Goal: Contribute content

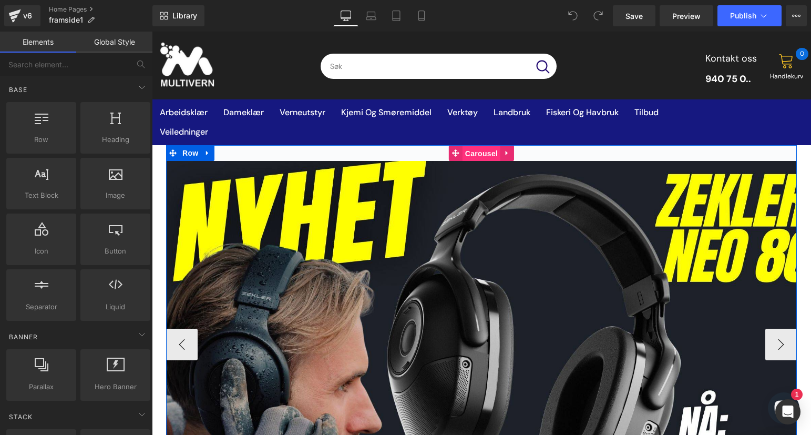
click at [478, 152] on span "Carousel" at bounding box center [481, 154] width 38 height 16
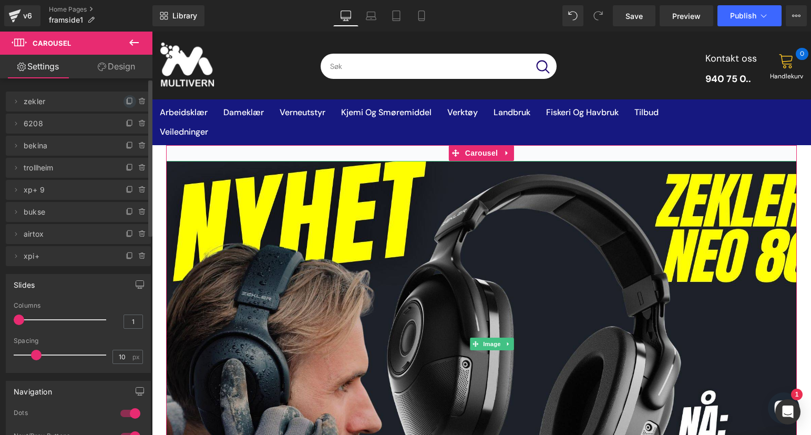
click at [128, 102] on icon at bounding box center [130, 100] width 4 height 5
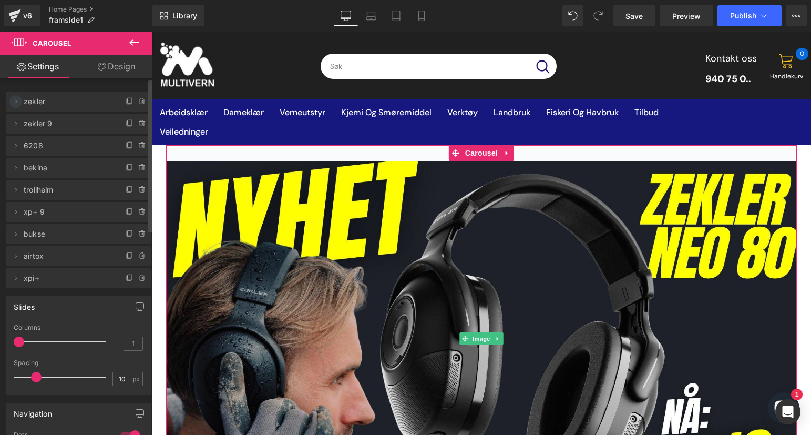
click at [17, 100] on icon at bounding box center [16, 101] width 8 height 8
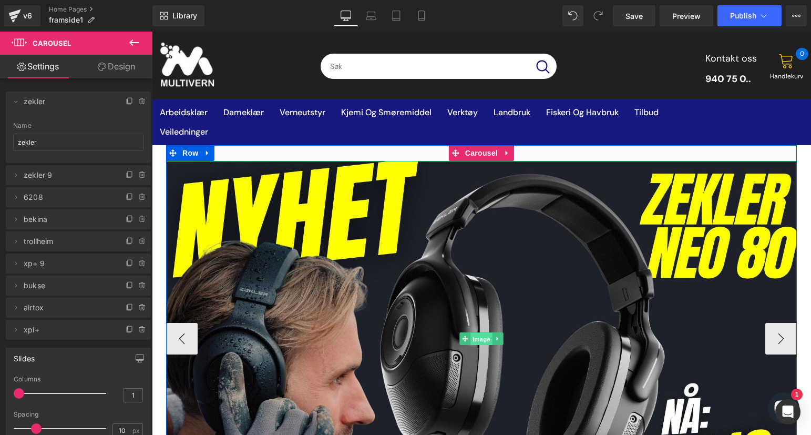
click at [470, 339] on span "Image" at bounding box center [481, 338] width 22 height 13
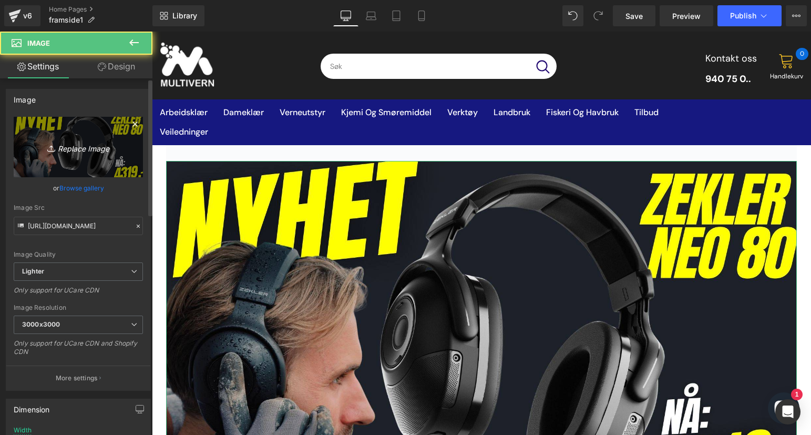
click at [112, 138] on link "Replace Image" at bounding box center [78, 147] width 129 height 60
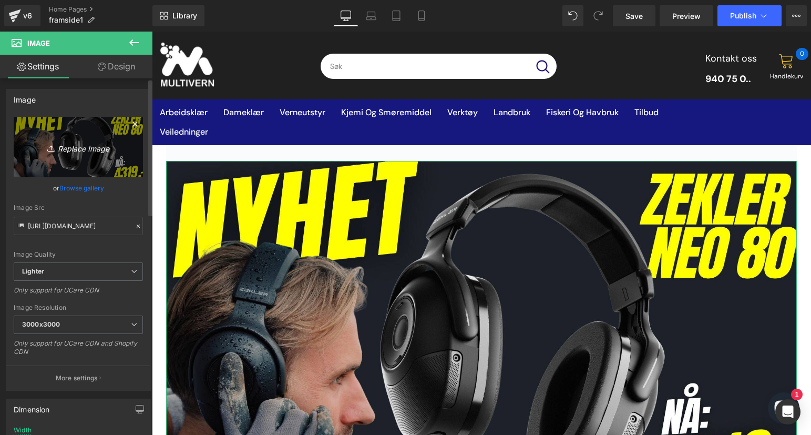
type input "C:\fakepath\høyde 19.05cm og bredde 33.87 cm (4).jpg"
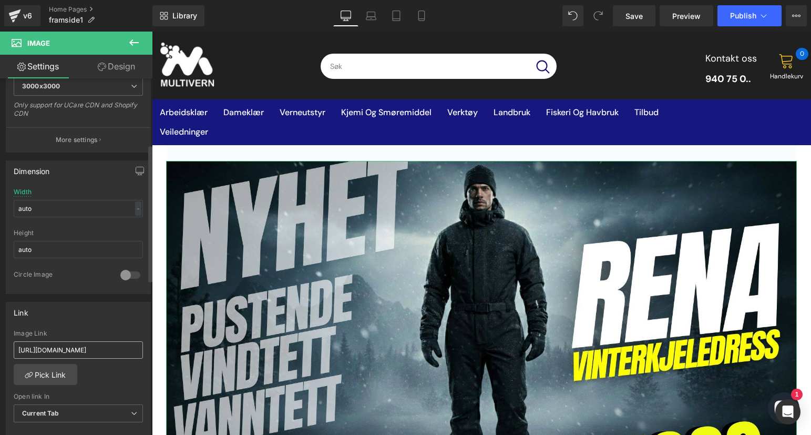
scroll to position [263, 0]
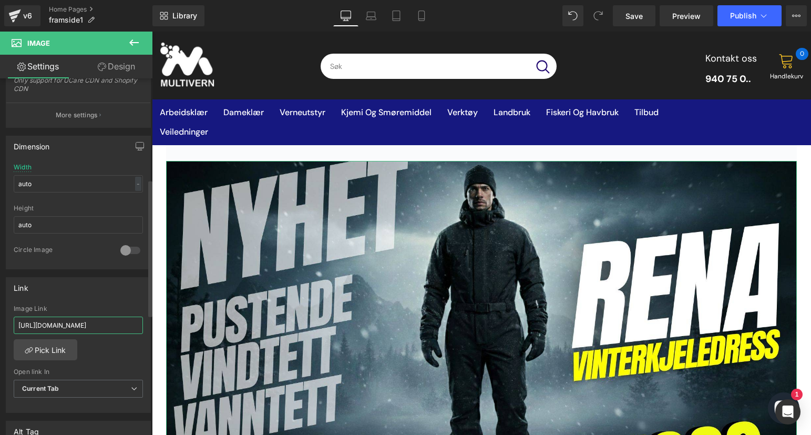
click at [72, 322] on input "[URL][DOMAIN_NAME]" at bounding box center [78, 324] width 129 height 17
click at [85, 329] on input "[URL][DOMAIN_NAME]" at bounding box center [78, 324] width 129 height 17
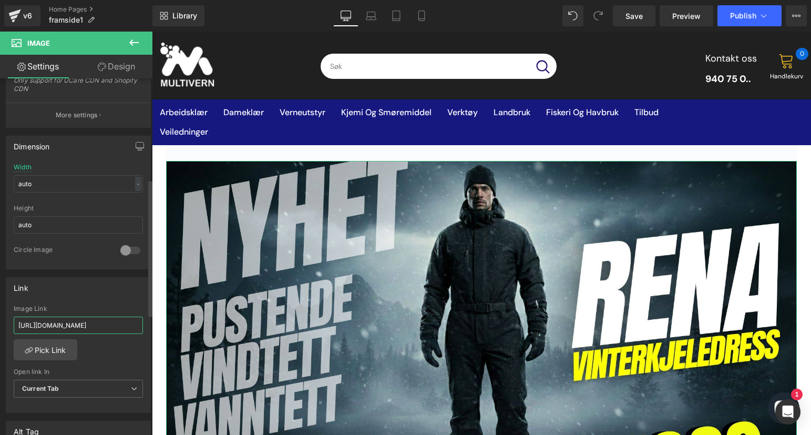
paste input "vinterkjeledress-bs-rena-27334965"
type input "[URL][DOMAIN_NAME]"
click at [99, 307] on div "Image Link" at bounding box center [78, 308] width 129 height 7
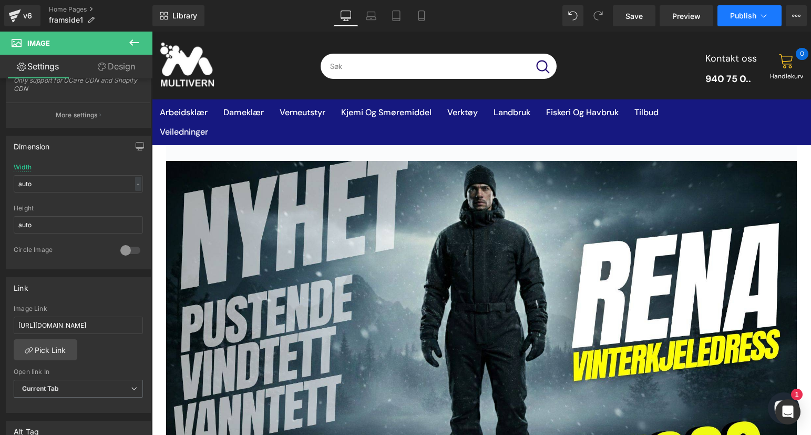
click at [749, 17] on span "Publish" at bounding box center [743, 16] width 26 height 8
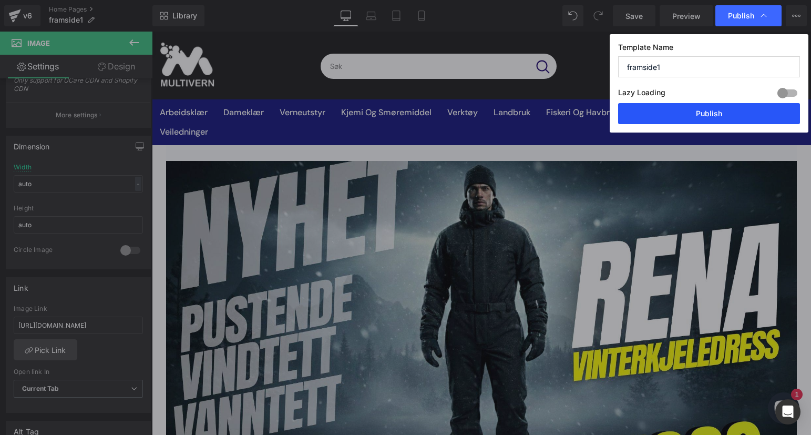
click at [679, 119] on button "Publish" at bounding box center [709, 113] width 182 height 21
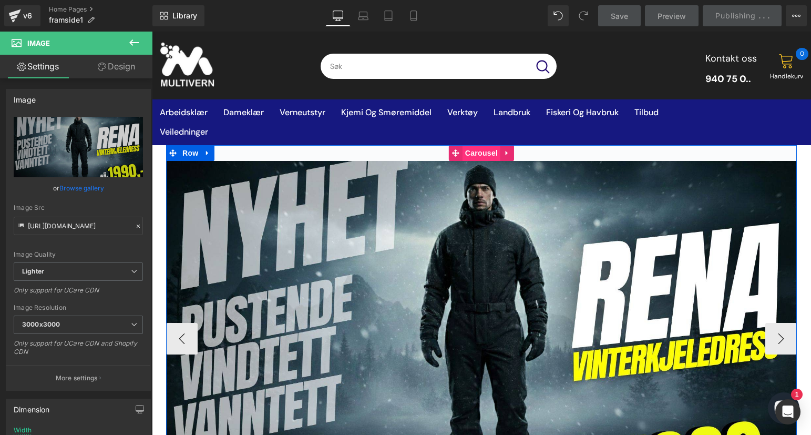
click at [471, 157] on span "Carousel" at bounding box center [481, 153] width 38 height 16
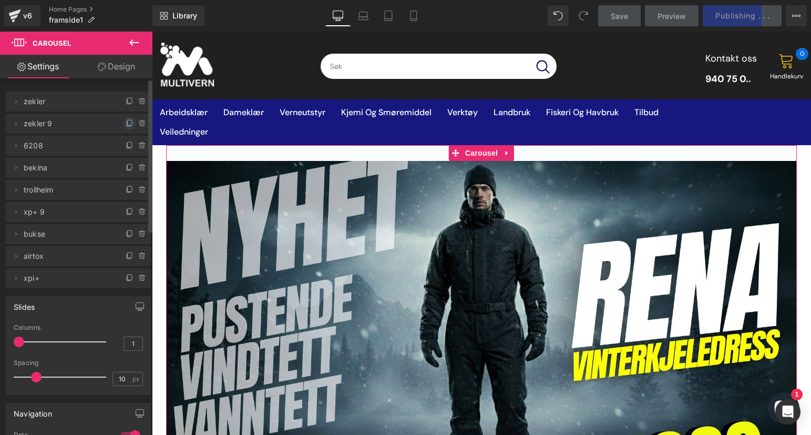
click at [126, 126] on icon at bounding box center [130, 123] width 8 height 8
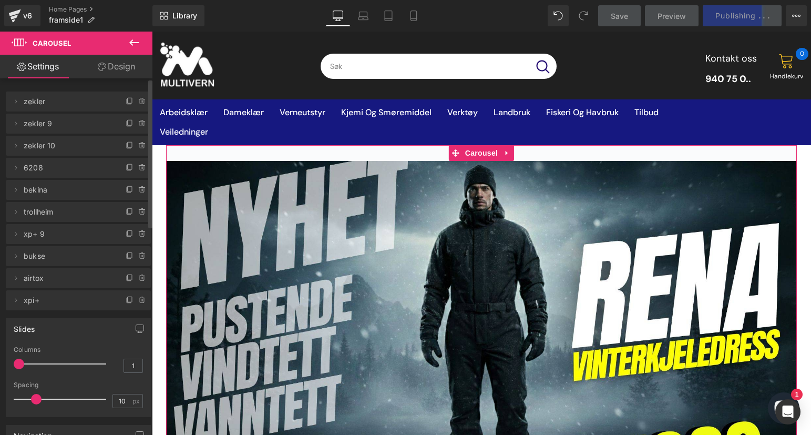
click at [81, 124] on span "zekler 9" at bounding box center [68, 123] width 88 height 20
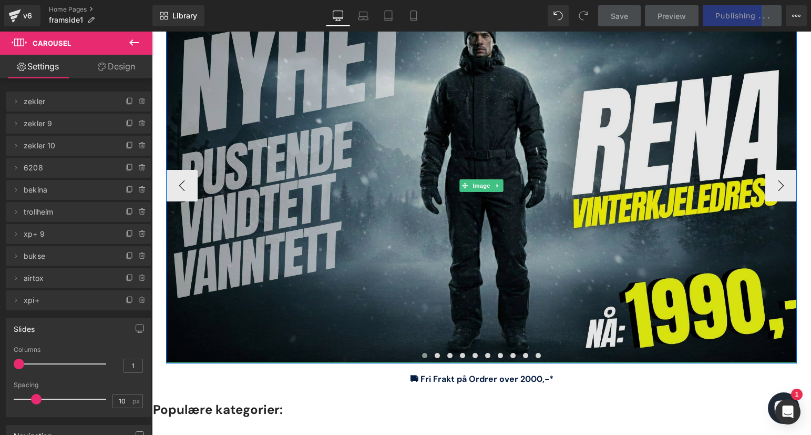
scroll to position [158, 0]
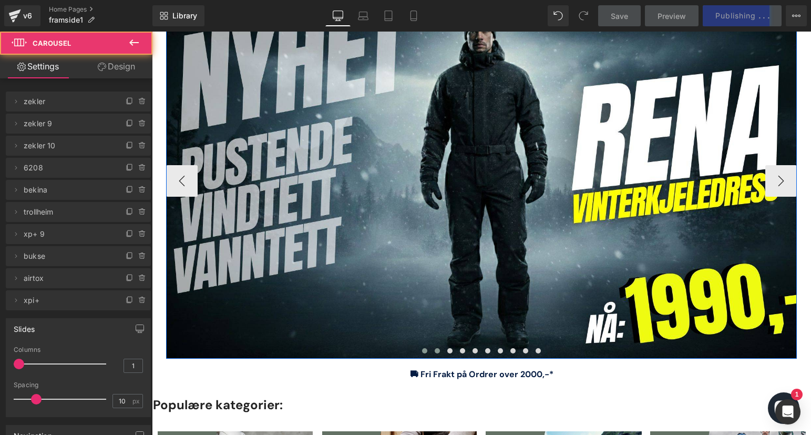
click at [435, 349] on span at bounding box center [437, 350] width 5 height 5
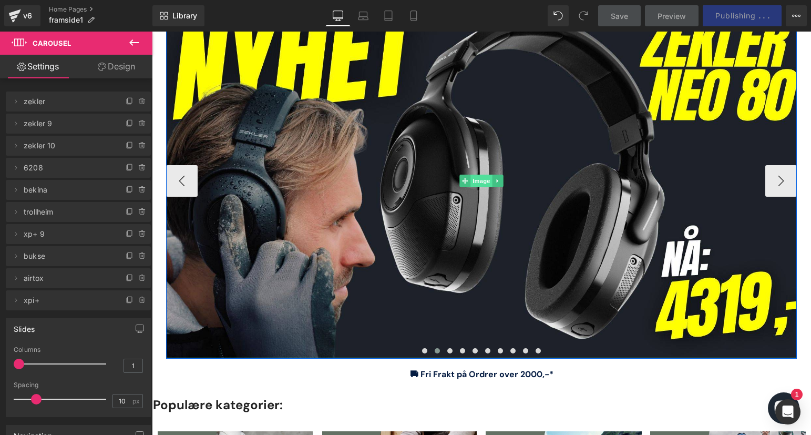
click at [479, 181] on span "Image" at bounding box center [481, 180] width 22 height 13
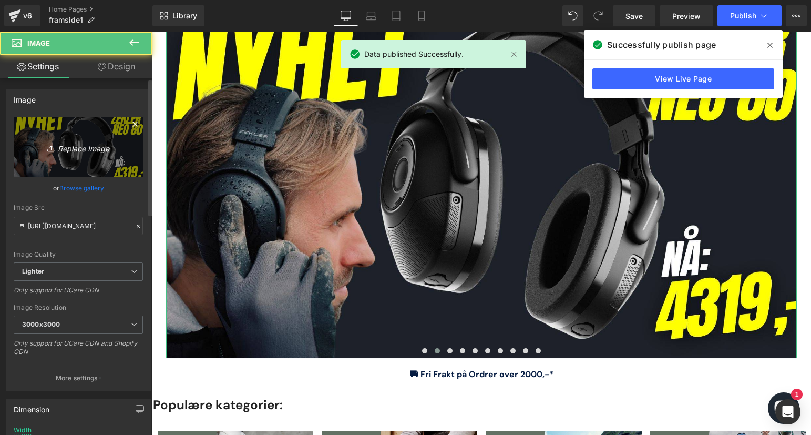
click at [88, 145] on icon "Replace Image" at bounding box center [78, 146] width 84 height 13
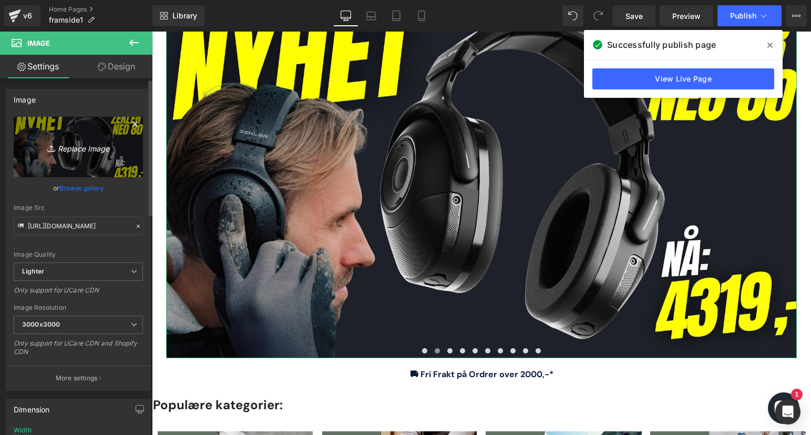
type input "C:\fakepath\høyde 19.05cm og bredde 33.87 cm (5).jpg"
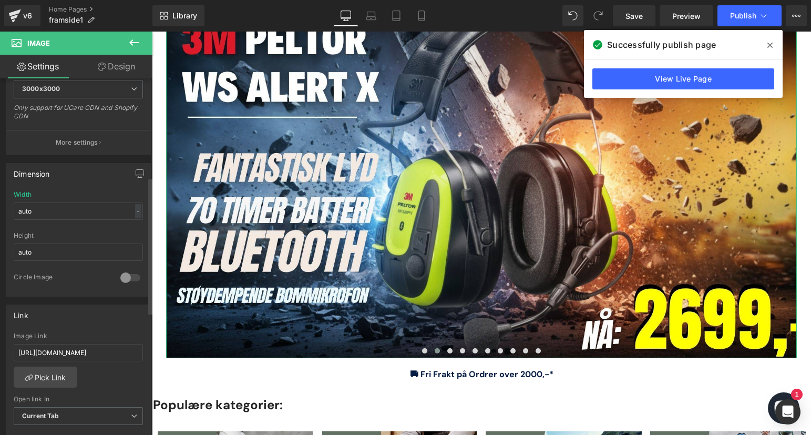
scroll to position [263, 0]
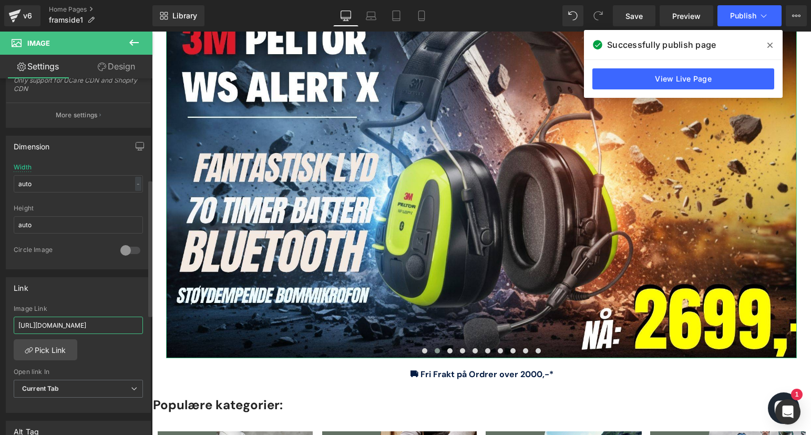
click at [61, 321] on input "[URL][DOMAIN_NAME]" at bounding box center [78, 324] width 129 height 17
paste input "3m_peltor_ws_alert_x?_pos=3&_psq=peltor&_ss=e&_v=1.0"
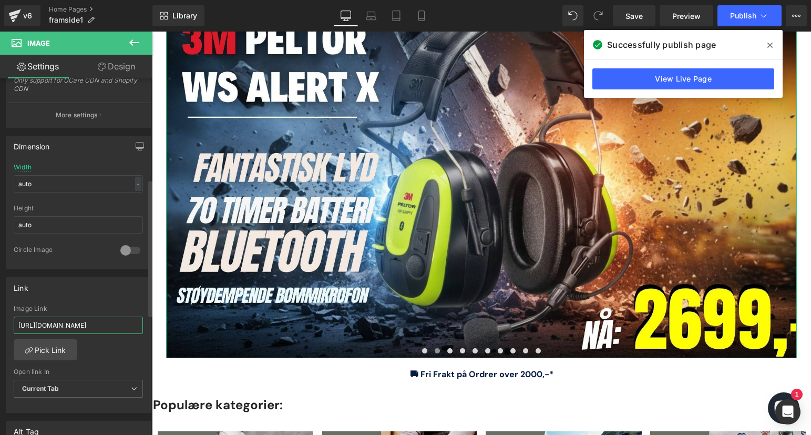
type input "[URL][DOMAIN_NAME]"
click at [85, 295] on div "Link" at bounding box center [78, 287] width 144 height 20
click at [734, 23] on button "Publish" at bounding box center [749, 15] width 64 height 21
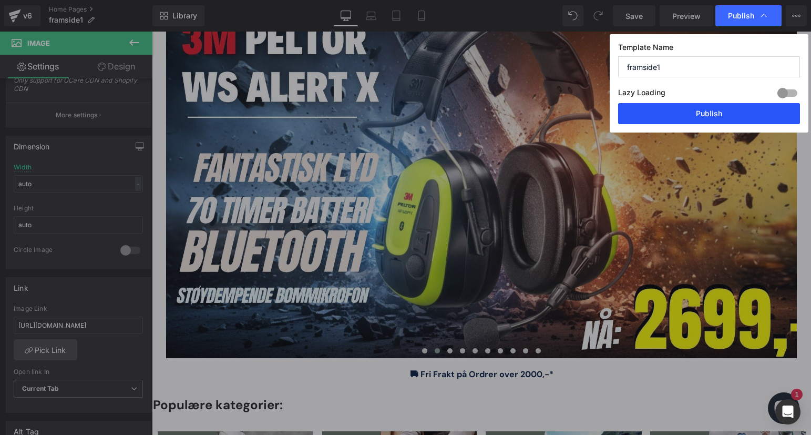
drag, startPoint x: 715, startPoint y: 109, endPoint x: 416, endPoint y: 193, distance: 310.6
click at [715, 109] on button "Publish" at bounding box center [709, 113] width 182 height 21
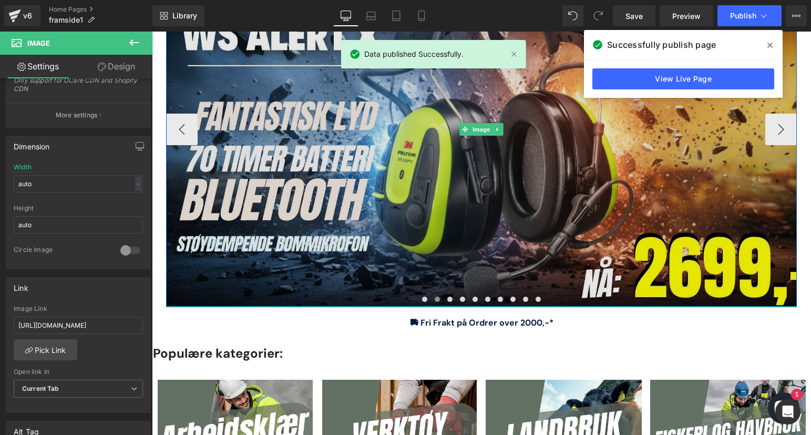
scroll to position [210, 0]
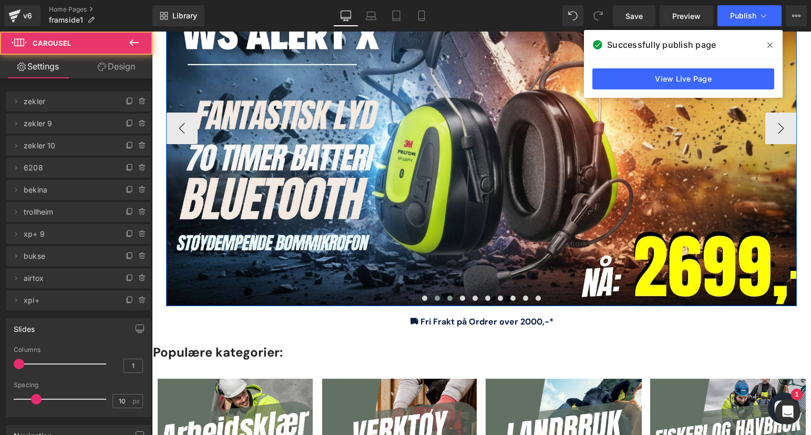
click at [448, 298] on span at bounding box center [449, 297] width 5 height 5
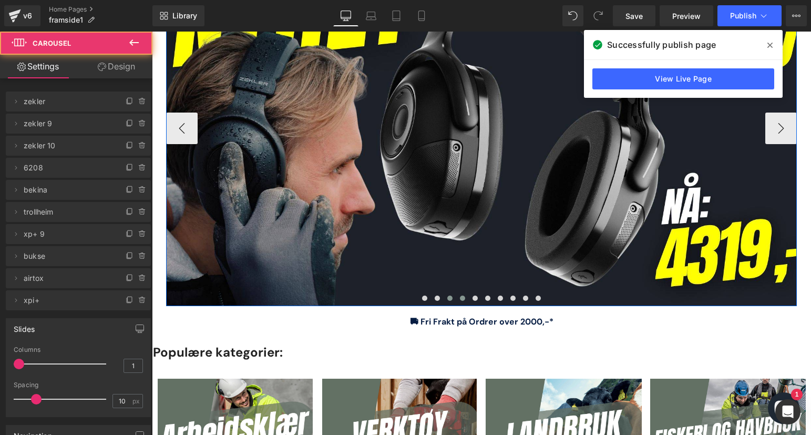
click at [460, 298] on span at bounding box center [462, 297] width 5 height 5
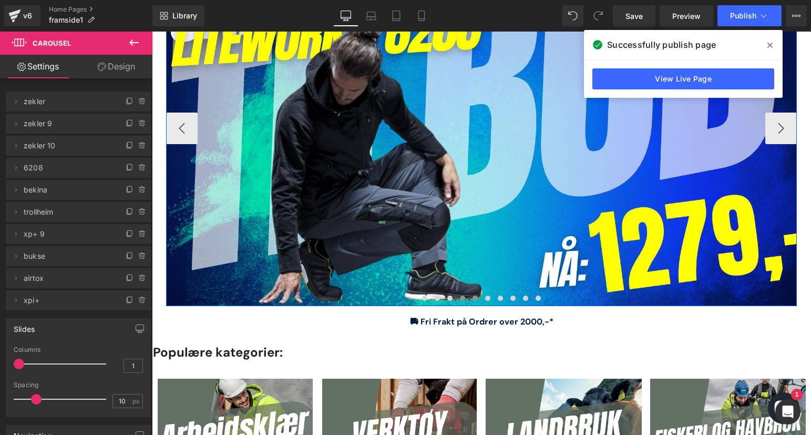
click at [472, 298] on span at bounding box center [474, 297] width 5 height 5
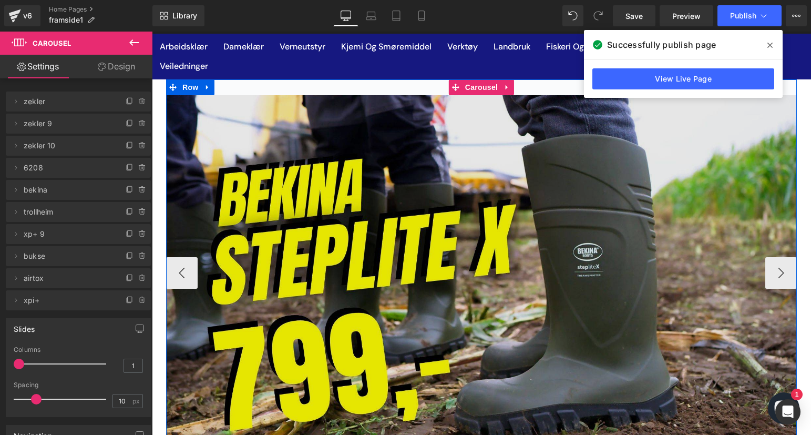
scroll to position [53, 0]
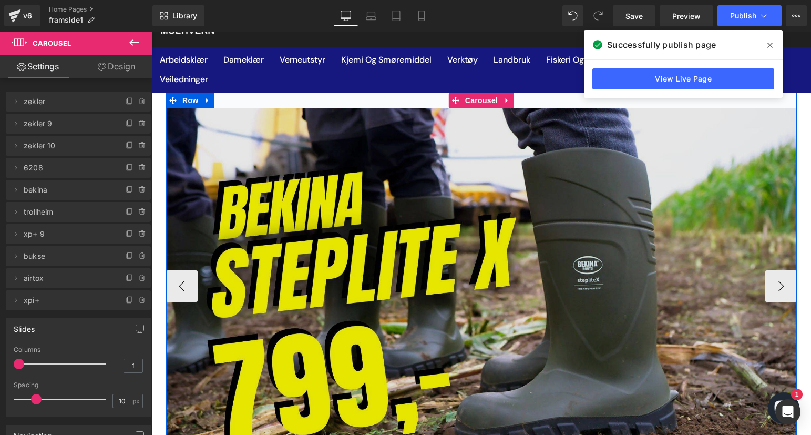
click at [479, 221] on img at bounding box center [481, 285] width 631 height 355
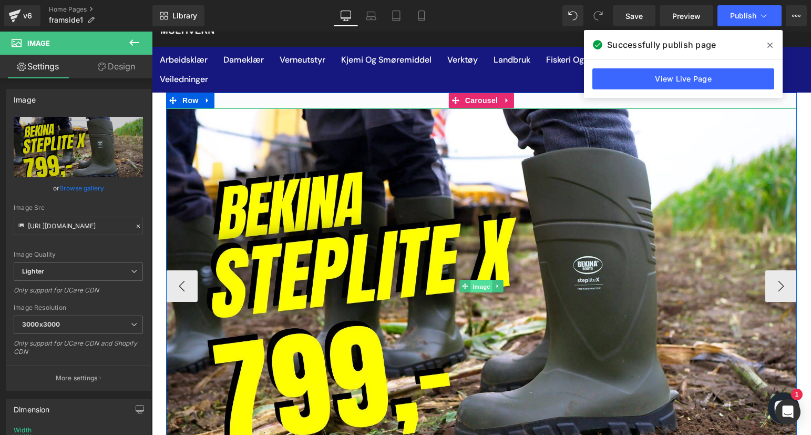
click at [476, 286] on span "Image" at bounding box center [481, 286] width 22 height 13
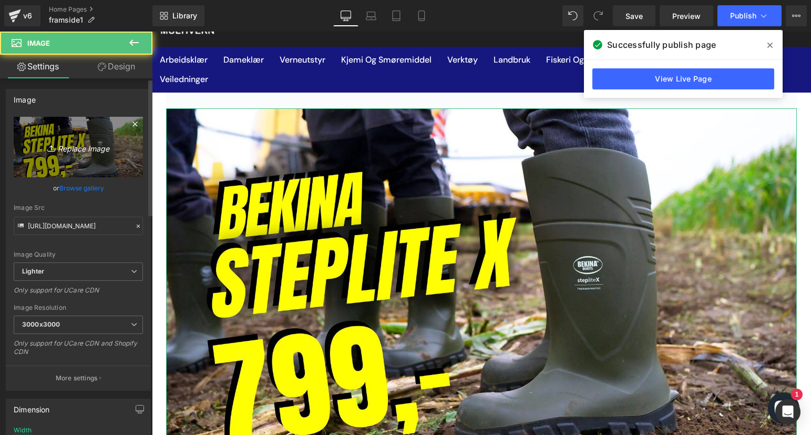
click at [131, 154] on link "Replace Image" at bounding box center [78, 147] width 129 height 60
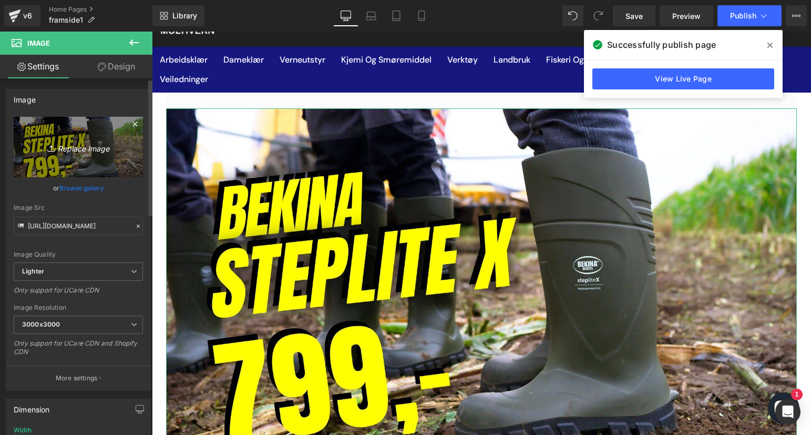
type input "C:\fakepath\høyde 19.05cm og bredde 33.87 cm (2).jpg"
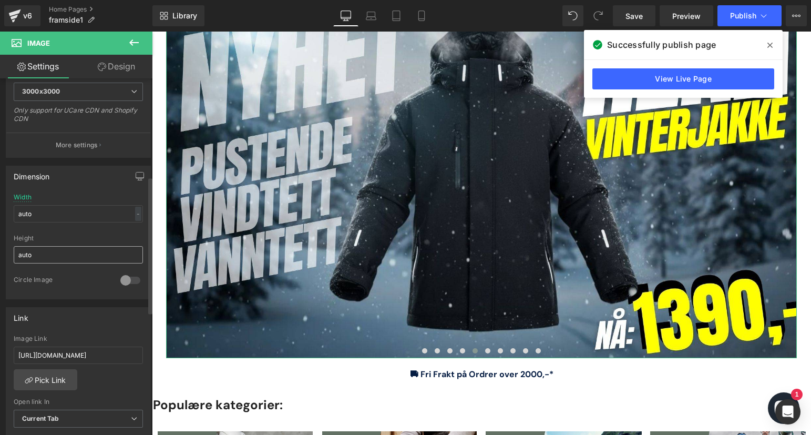
scroll to position [263, 0]
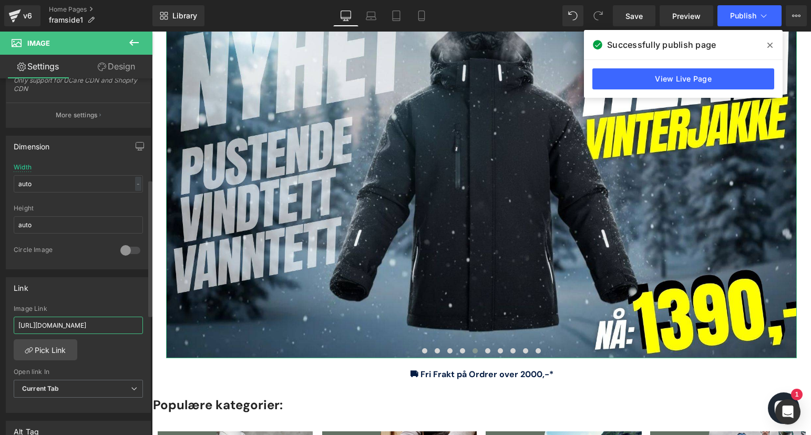
click at [79, 328] on input "[URL][DOMAIN_NAME]" at bounding box center [78, 324] width 129 height 17
paste input "interjakke-bs-rena-27334949?variant=46975139250424"
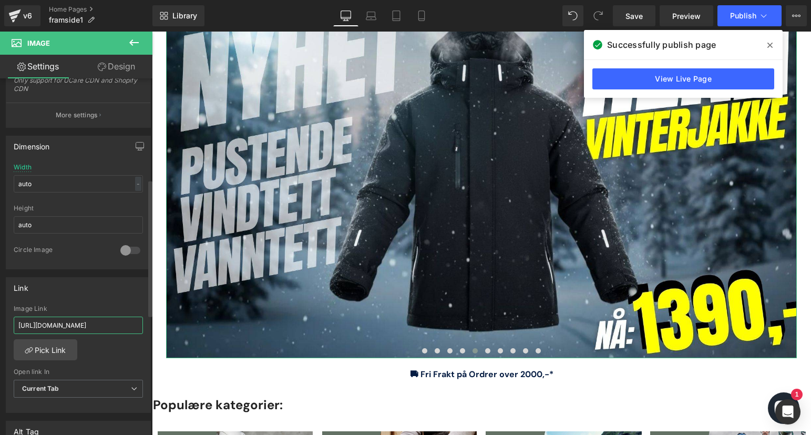
type input "[URL][DOMAIN_NAME]"
click at [110, 301] on div "Link [URL][DOMAIN_NAME] Image Link [URL][DOMAIN_NAME] Pick Link Current Tab New…" at bounding box center [78, 345] width 145 height 136
click at [735, 14] on span "Publish" at bounding box center [743, 16] width 26 height 8
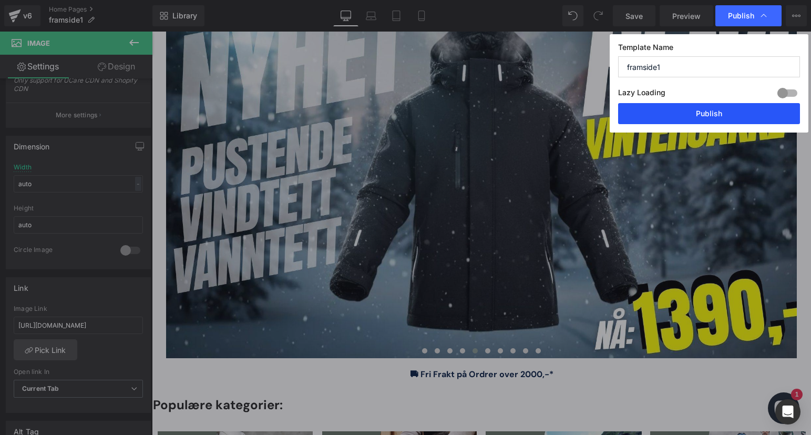
drag, startPoint x: 692, startPoint y: 112, endPoint x: 658, endPoint y: 90, distance: 40.2
click at [692, 112] on button "Publish" at bounding box center [709, 113] width 182 height 21
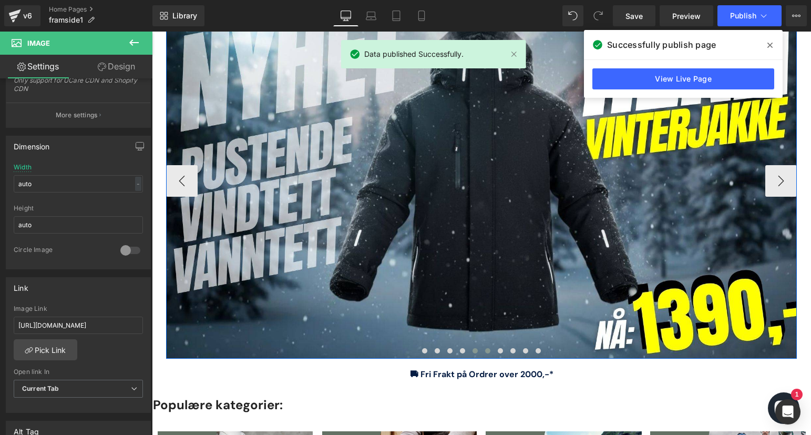
click at [485, 350] on span at bounding box center [487, 350] width 5 height 5
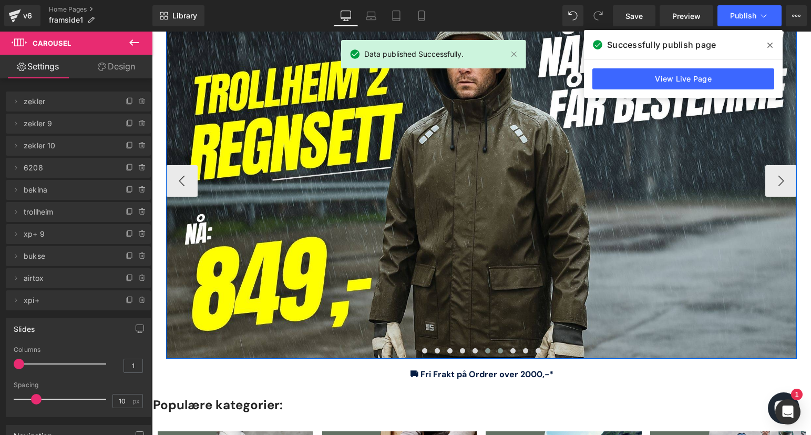
click at [498, 349] on span at bounding box center [500, 350] width 5 height 5
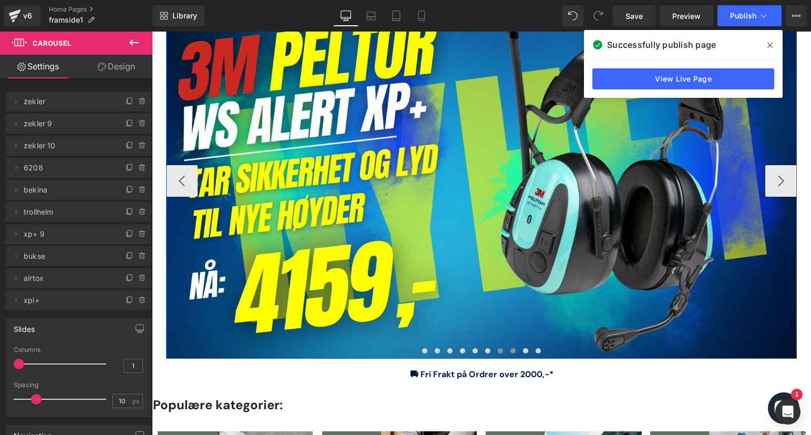
click at [510, 352] on span at bounding box center [512, 350] width 5 height 5
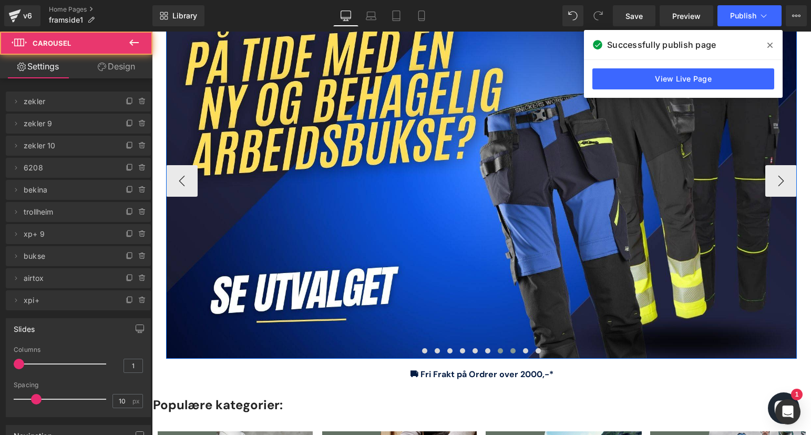
click at [496, 353] on button at bounding box center [500, 350] width 13 height 11
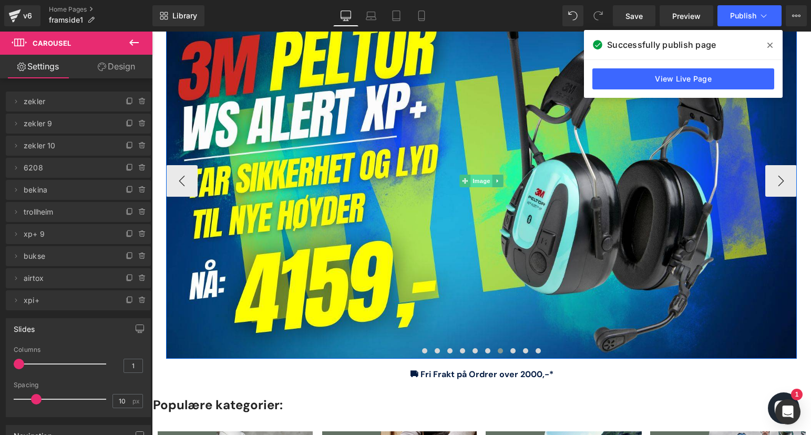
click at [472, 182] on span "Image" at bounding box center [481, 180] width 22 height 13
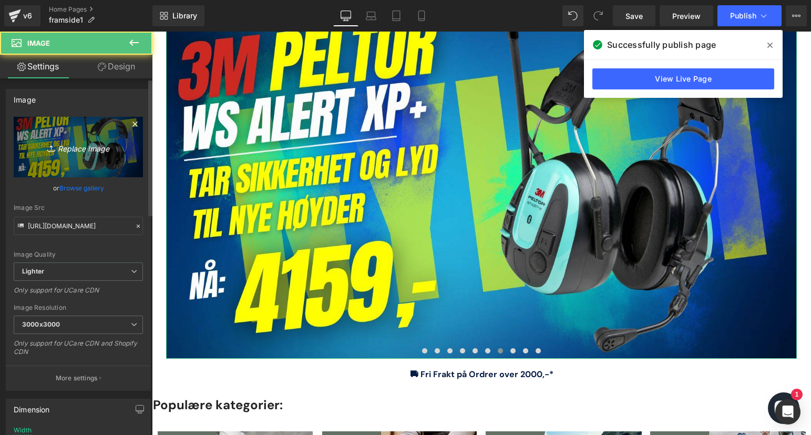
click at [89, 155] on link "Replace Image" at bounding box center [78, 147] width 129 height 60
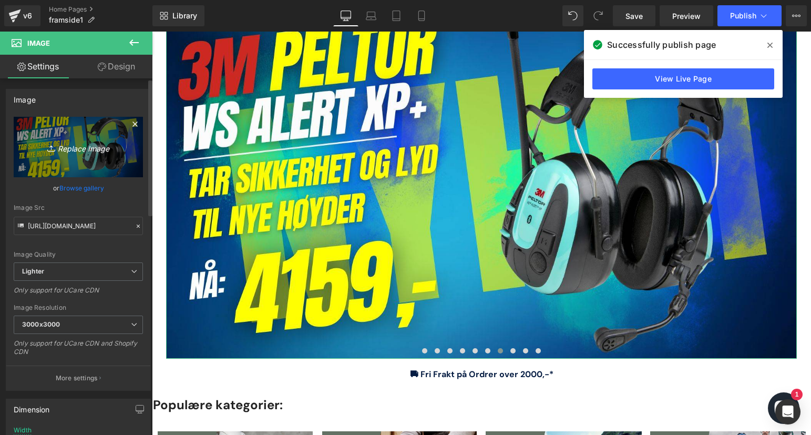
type input "C:\fakepath\høyde 19.05cm og bredde 33.87 cm (1).jpg"
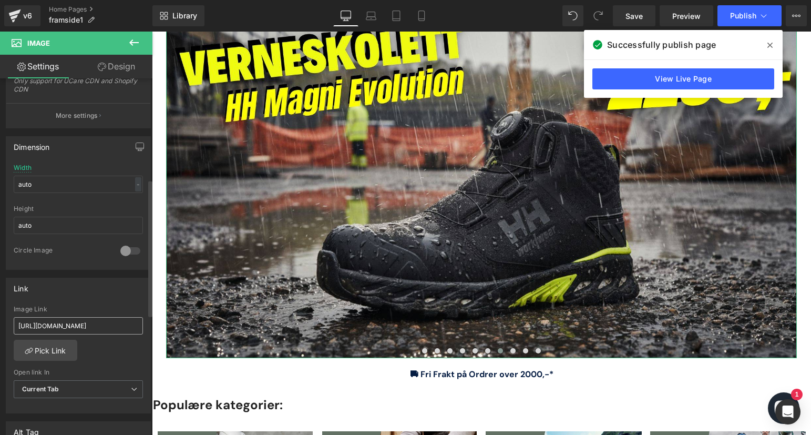
scroll to position [263, 0]
click at [77, 333] on input "[URL][DOMAIN_NAME]" at bounding box center [78, 324] width 129 height 17
paste input "vernestovel-hh%C2%AE-magni-evo-boa%C2%AE-s7l-78341?_pos=10&_sid=845d1ac01"
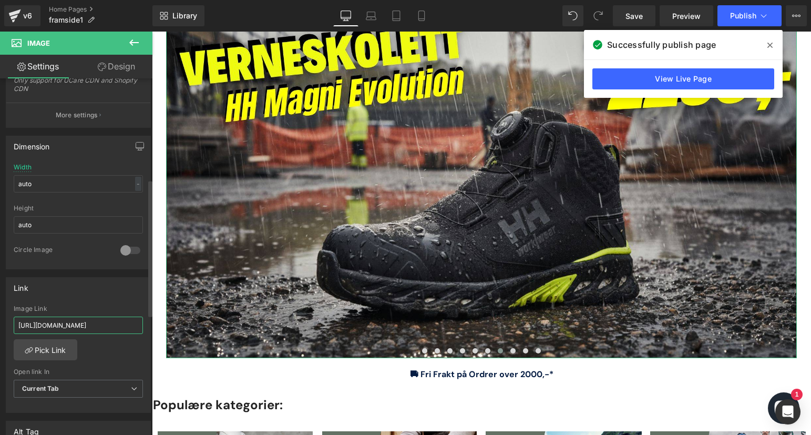
scroll to position [0, 280]
type input "[URL][DOMAIN_NAME]"
click at [92, 307] on div "Image Link" at bounding box center [78, 308] width 129 height 7
click at [740, 17] on span "Publish" at bounding box center [743, 16] width 26 height 8
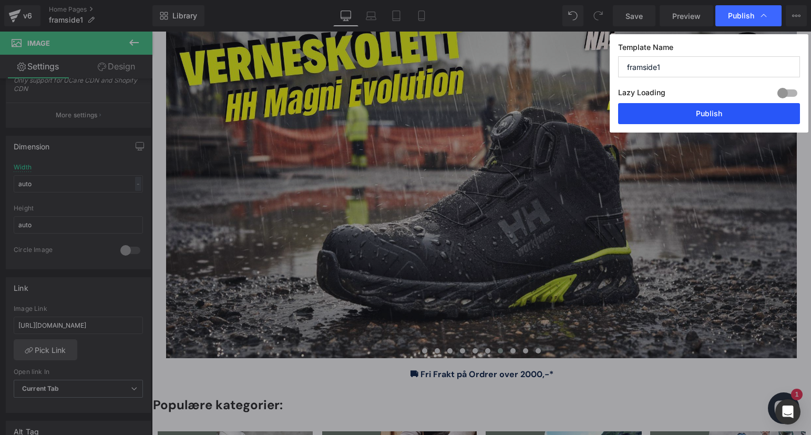
click at [714, 118] on button "Publish" at bounding box center [709, 113] width 182 height 21
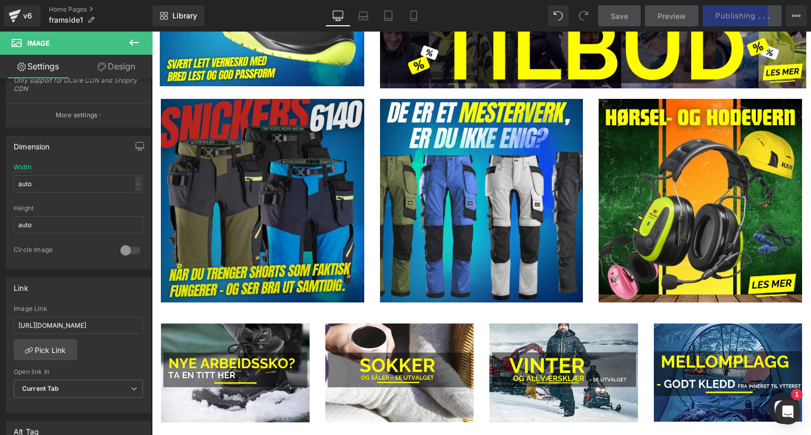
scroll to position [841, 0]
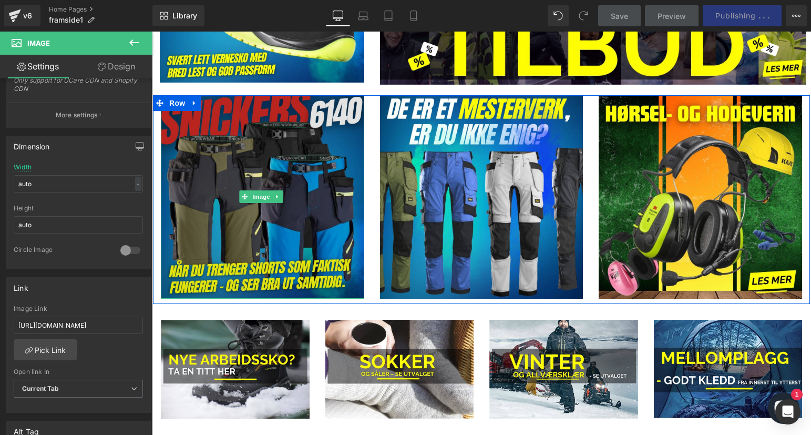
click at [281, 208] on img at bounding box center [262, 196] width 203 height 203
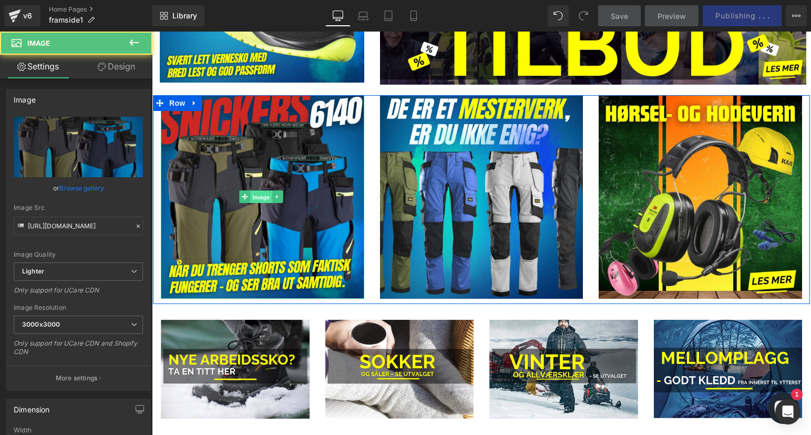
click at [264, 192] on span "Image" at bounding box center [262, 197] width 22 height 13
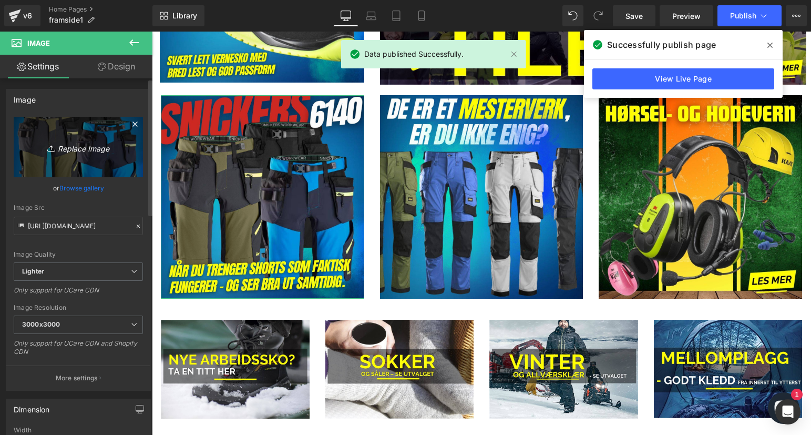
click at [110, 154] on link "Replace Image" at bounding box center [78, 147] width 129 height 60
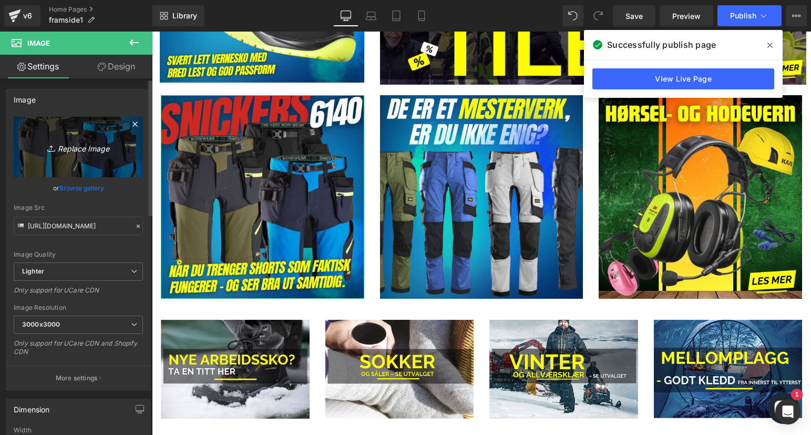
type input "C:\fakepath\rena (2).jpg"
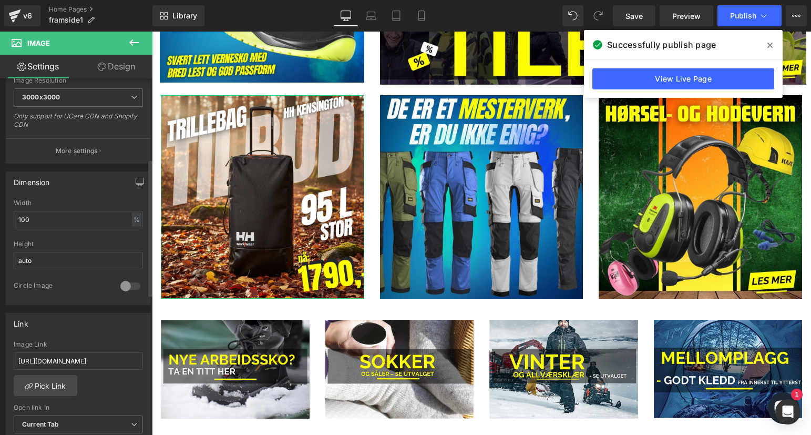
scroll to position [263, 0]
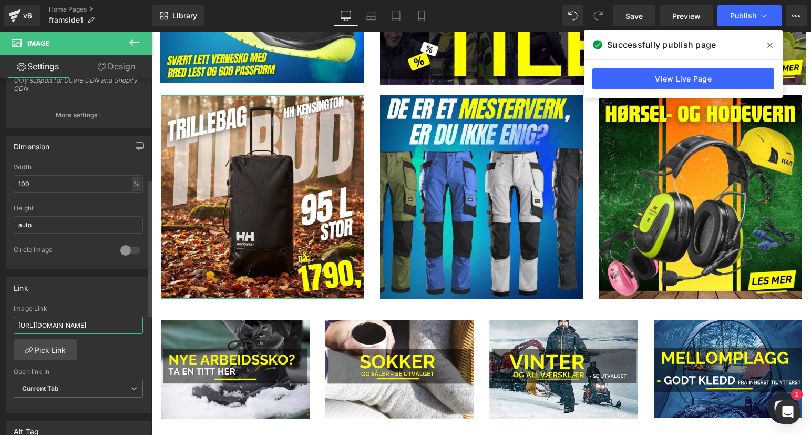
click at [87, 328] on input "[URL][DOMAIN_NAME]" at bounding box center [78, 324] width 129 height 17
click at [87, 327] on input "[URL][DOMAIN_NAME]" at bounding box center [78, 324] width 129 height 17
paste input "trillebag-hh%C2%AE-[GEOGRAPHIC_DATA]-95-l-79579"
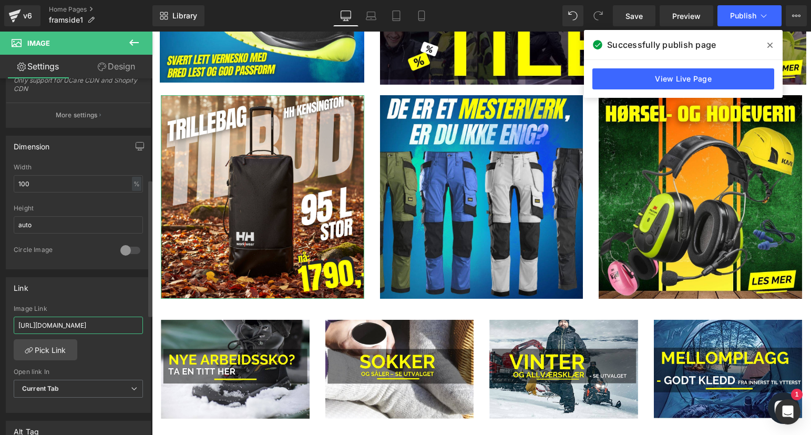
type input "[URL][DOMAIN_NAME]"
click at [102, 301] on div "Link [URL][DOMAIN_NAME] Image Link [URL][DOMAIN_NAME] Pick Link Current Tab New…" at bounding box center [78, 345] width 145 height 136
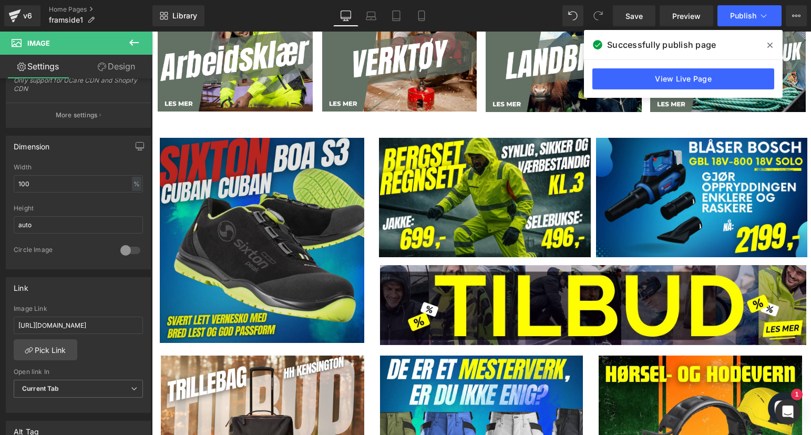
scroll to position [578, 0]
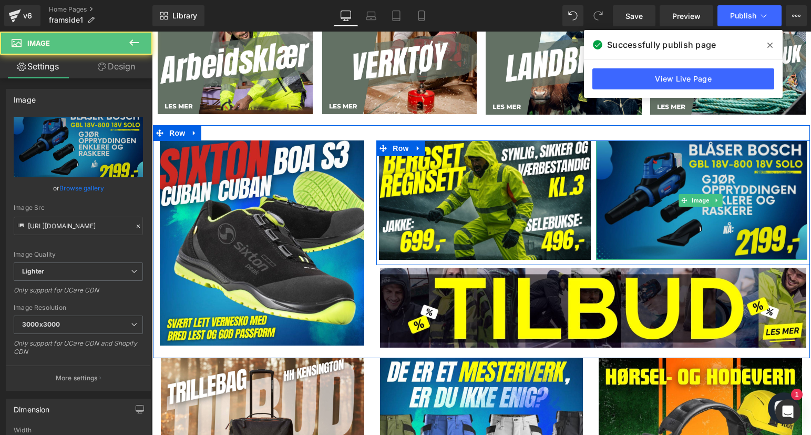
click at [699, 214] on img at bounding box center [701, 199] width 211 height 119
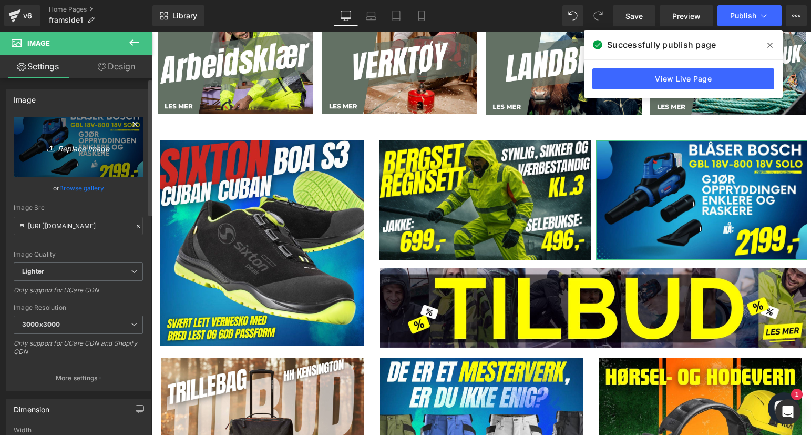
click at [79, 146] on icon "Replace Image" at bounding box center [78, 146] width 84 height 13
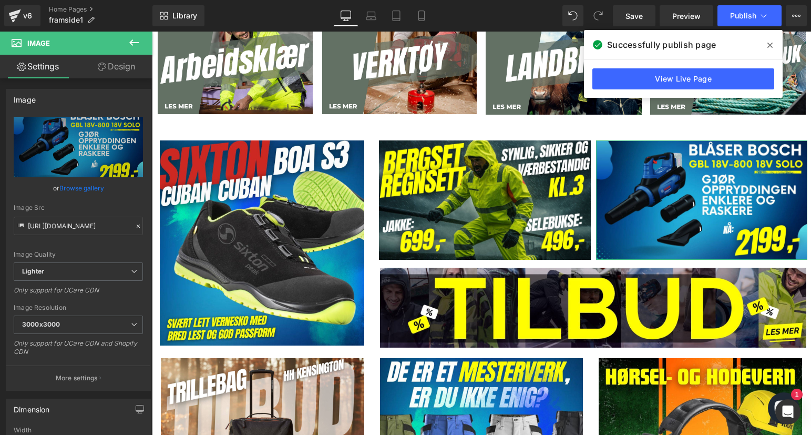
drag, startPoint x: 231, startPoint y: 178, endPoint x: 468, endPoint y: 198, distance: 237.9
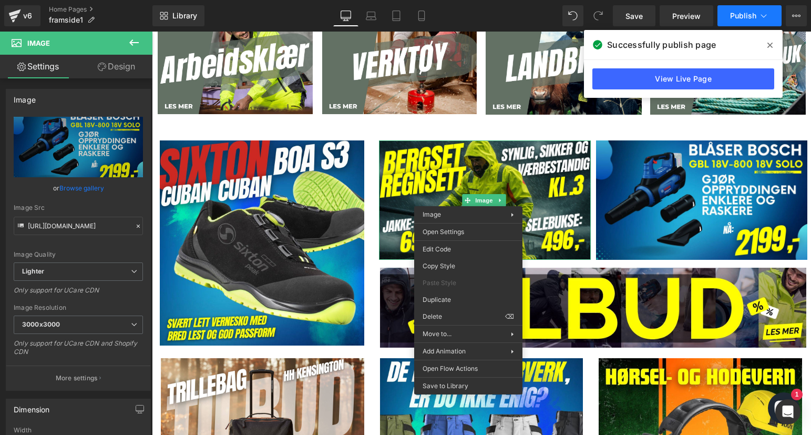
click at [728, 12] on button "Publish" at bounding box center [749, 15] width 64 height 21
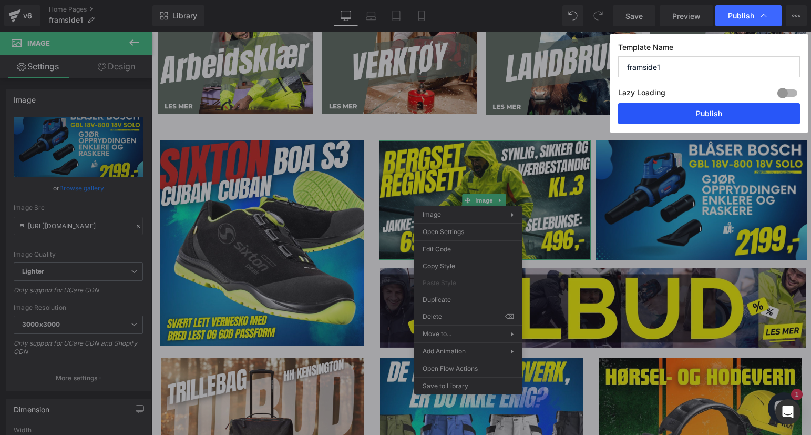
click at [673, 115] on button "Publish" at bounding box center [709, 113] width 182 height 21
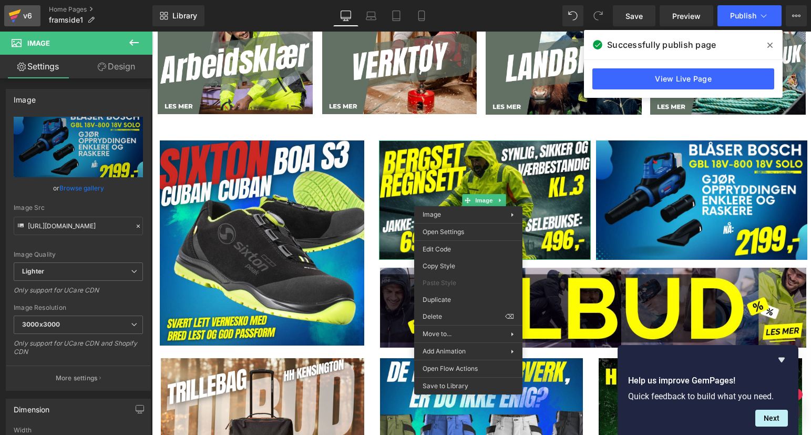
click at [17, 17] on icon at bounding box center [14, 16] width 13 height 26
